Goal: Check status: Check status

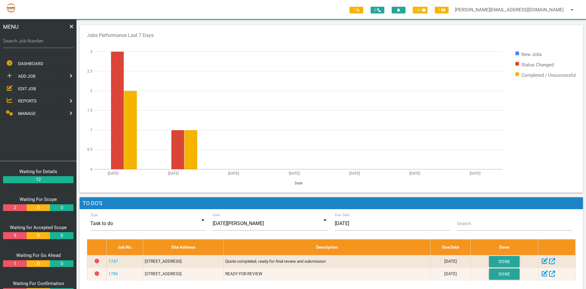
click at [8, 43] on label "Search Job Number" at bounding box center [38, 41] width 70 height 7
click at [8, 43] on input "Search Job Number" at bounding box center [38, 41] width 70 height 14
type input "1749"
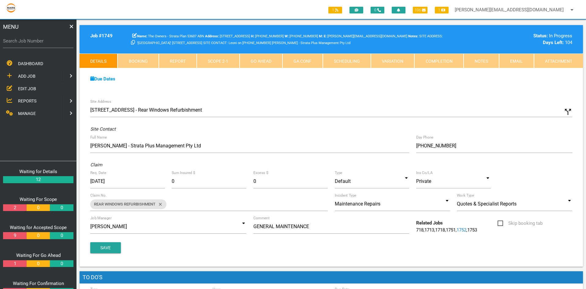
click at [227, 59] on link "Scope 2 - 1" at bounding box center [218, 61] width 43 height 15
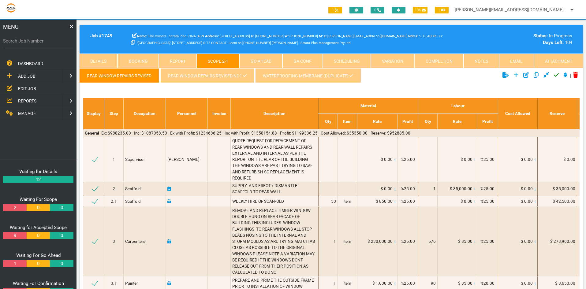
click at [288, 75] on link "WATERPROOFING MEMBRANE (Duplicate)" at bounding box center [307, 75] width 105 height 15
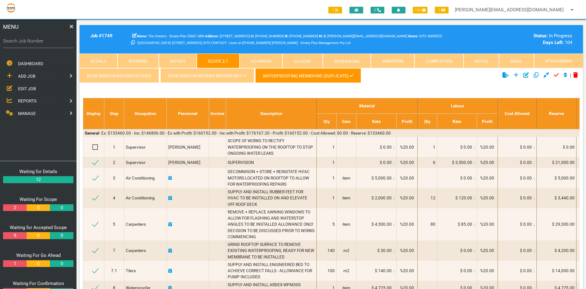
click at [558, 61] on link "Attachment" at bounding box center [558, 61] width 49 height 15
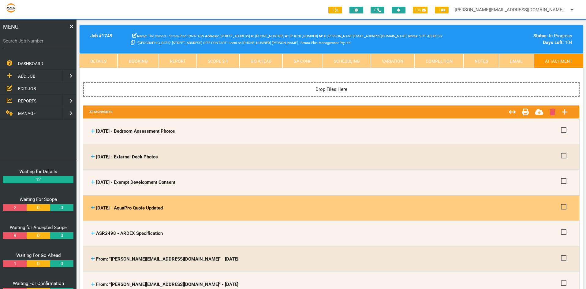
click at [93, 206] on icon at bounding box center [93, 208] width 4 height 4
click at [113, 207] on span "[DATE] - AquaPro Quote Updated" at bounding box center [129, 208] width 67 height 6
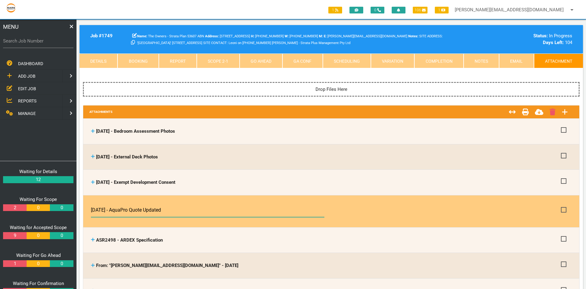
click at [201, 213] on input "[DATE] - AquaPro Quote Updated" at bounding box center [207, 210] width 233 height 14
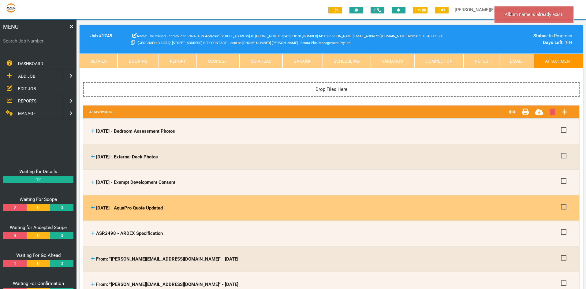
click at [444, 210] on th "[DATE] - AquaPro Quote Updated [DATE] - AquaPro Quote Updated" at bounding box center [324, 207] width 470 height 19
click at [91, 207] on icon at bounding box center [93, 207] width 4 height 5
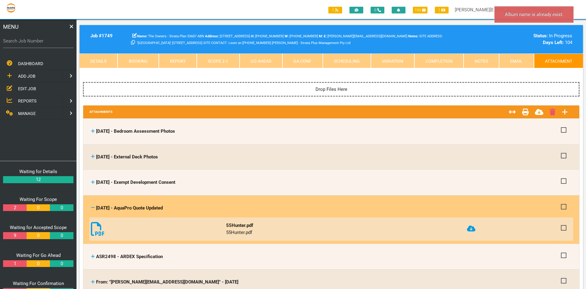
click at [474, 228] on icon at bounding box center [471, 228] width 9 height 7
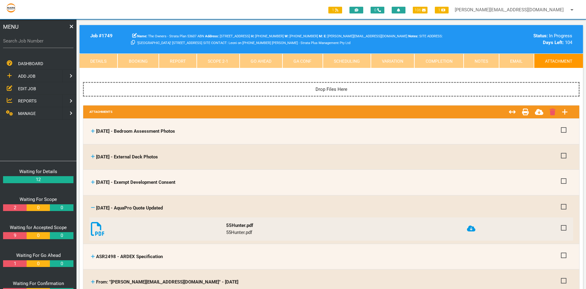
click at [216, 61] on link "Scope 2 - 1" at bounding box center [218, 61] width 43 height 15
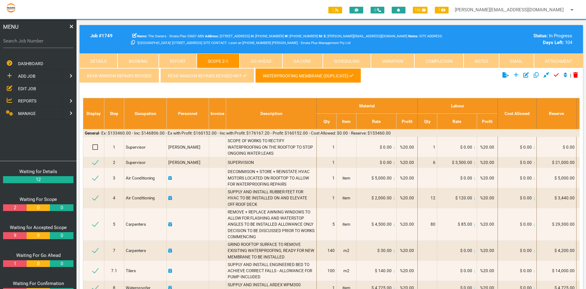
click at [556, 58] on link "Attachment" at bounding box center [558, 61] width 49 height 15
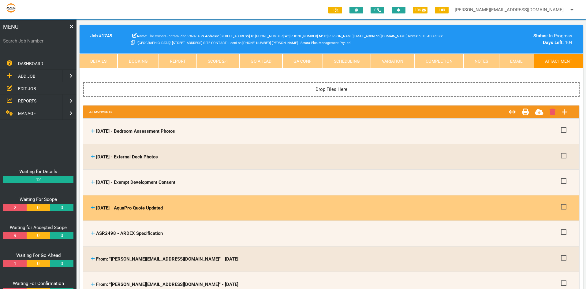
click at [92, 206] on icon at bounding box center [93, 207] width 4 height 5
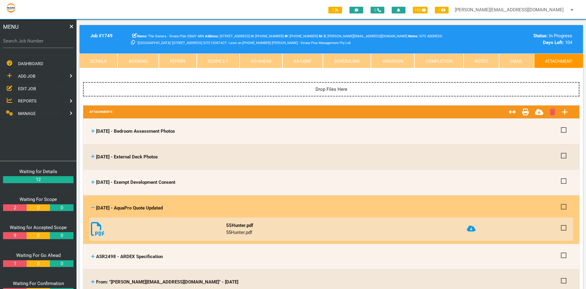
click at [93, 207] on icon at bounding box center [93, 207] width 4 height 1
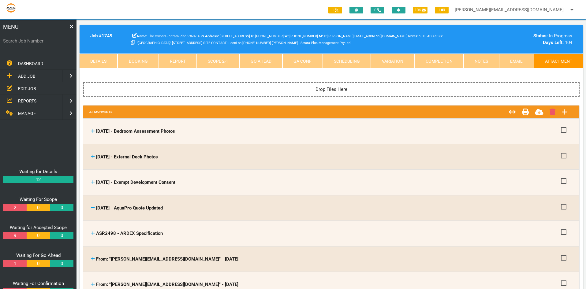
click at [482, 61] on link "Notes" at bounding box center [480, 61] width 35 height 15
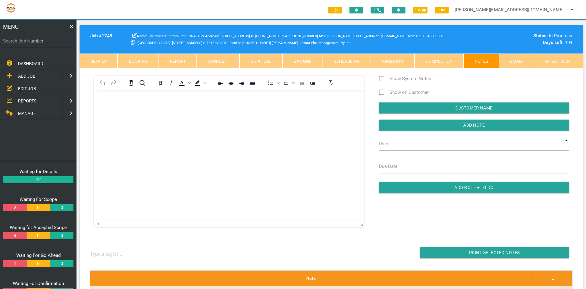
drag, startPoint x: 227, startPoint y: 59, endPoint x: 213, endPoint y: 71, distance: 19.1
click at [227, 60] on link "Scope 2 - 1" at bounding box center [218, 61] width 43 height 15
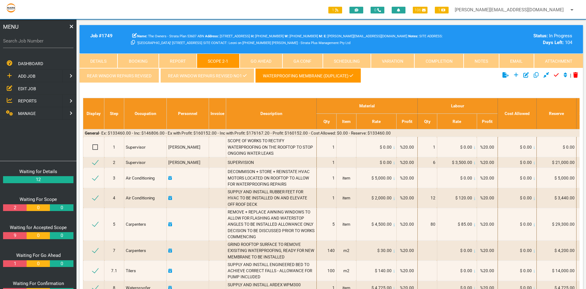
click at [7, 43] on label "Search Job Number" at bounding box center [38, 41] width 70 height 7
click at [7, 43] on input "Search Job Number" at bounding box center [38, 41] width 70 height 14
type input "1751"
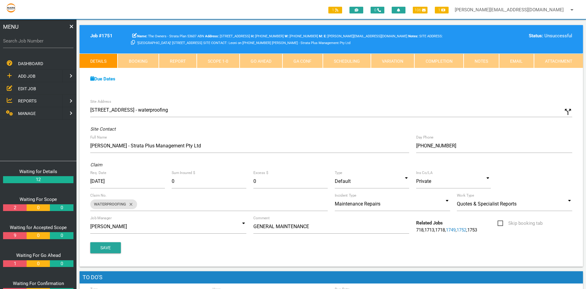
click at [217, 63] on link "Scope 1 - 0" at bounding box center [218, 61] width 43 height 15
